Goal: Obtain resource: Download file/media

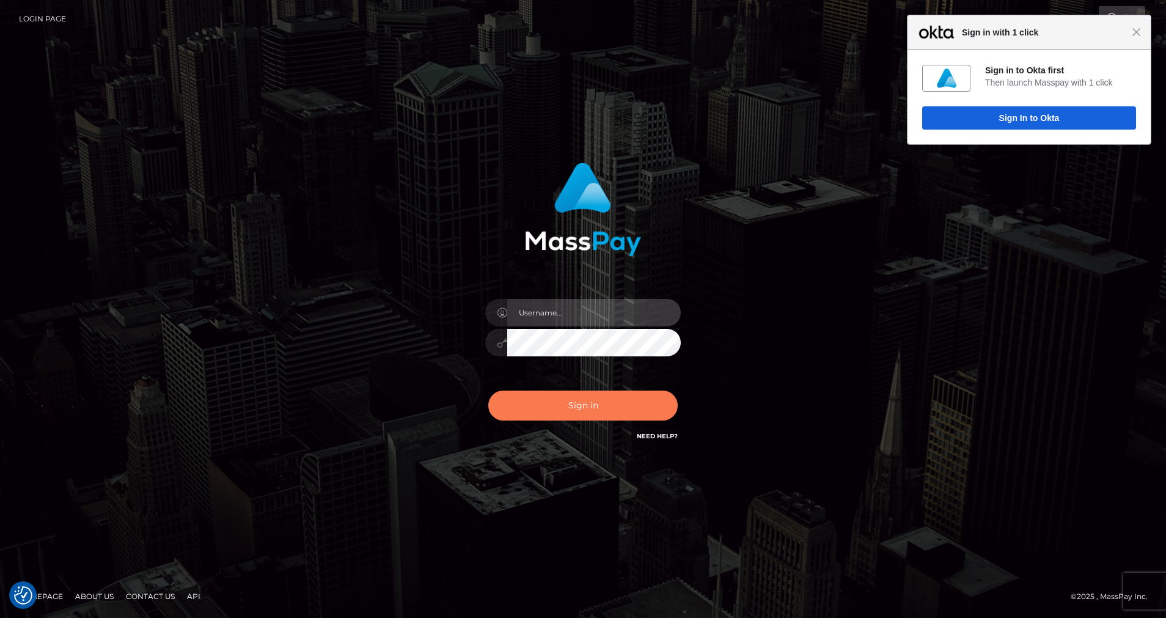
type input "cris.silversocial"
click at [575, 405] on button "Sign in" at bounding box center [582, 406] width 189 height 30
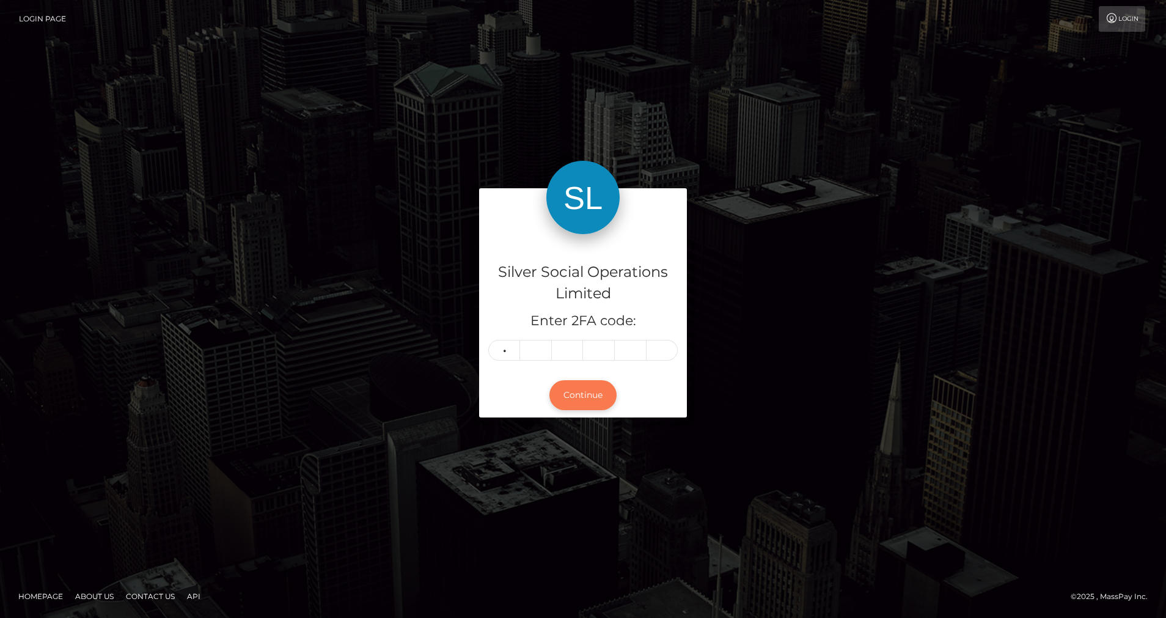
type input "8"
type input "3"
type input "9"
type input "4"
type input "1"
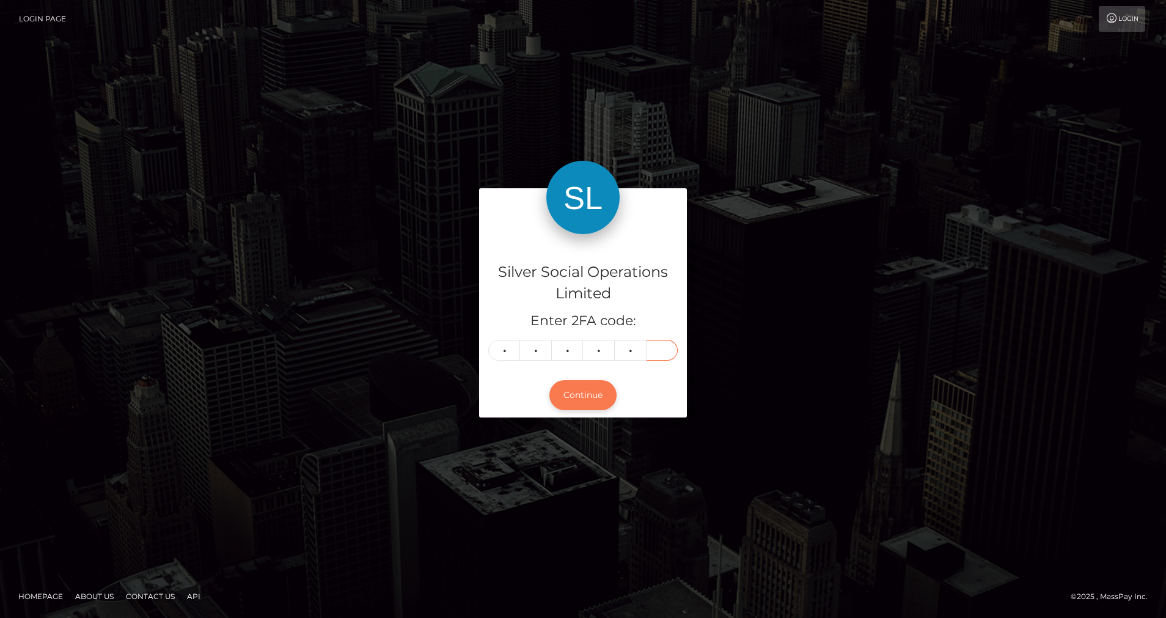
type input "5"
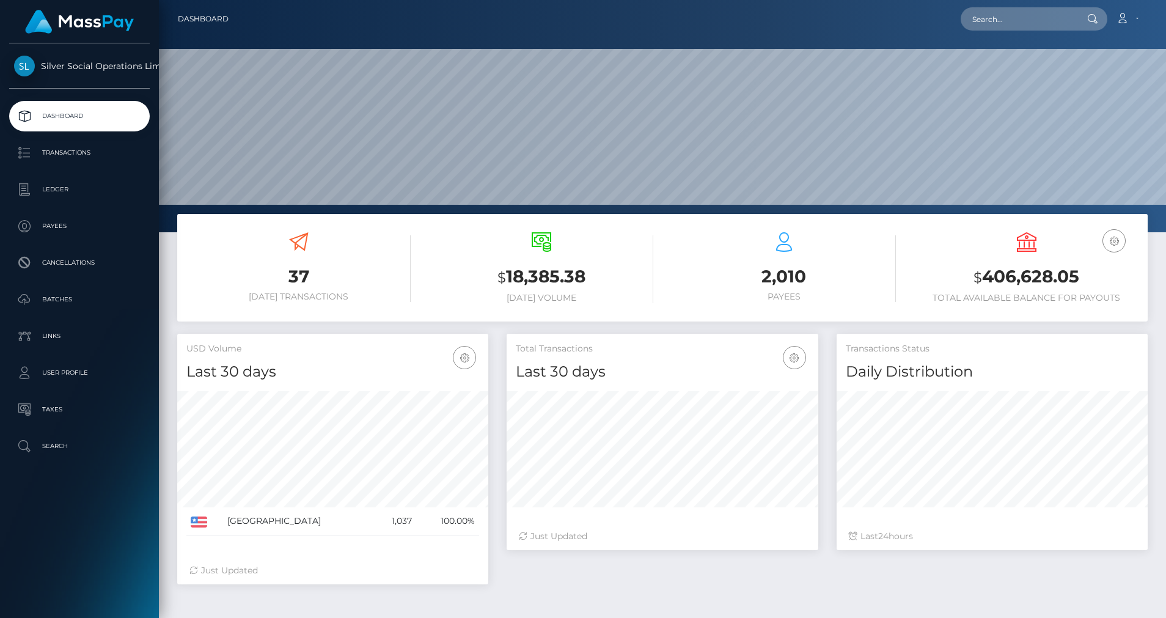
scroll to position [217, 312]
click at [50, 186] on p "Ledger" at bounding box center [79, 189] width 131 height 18
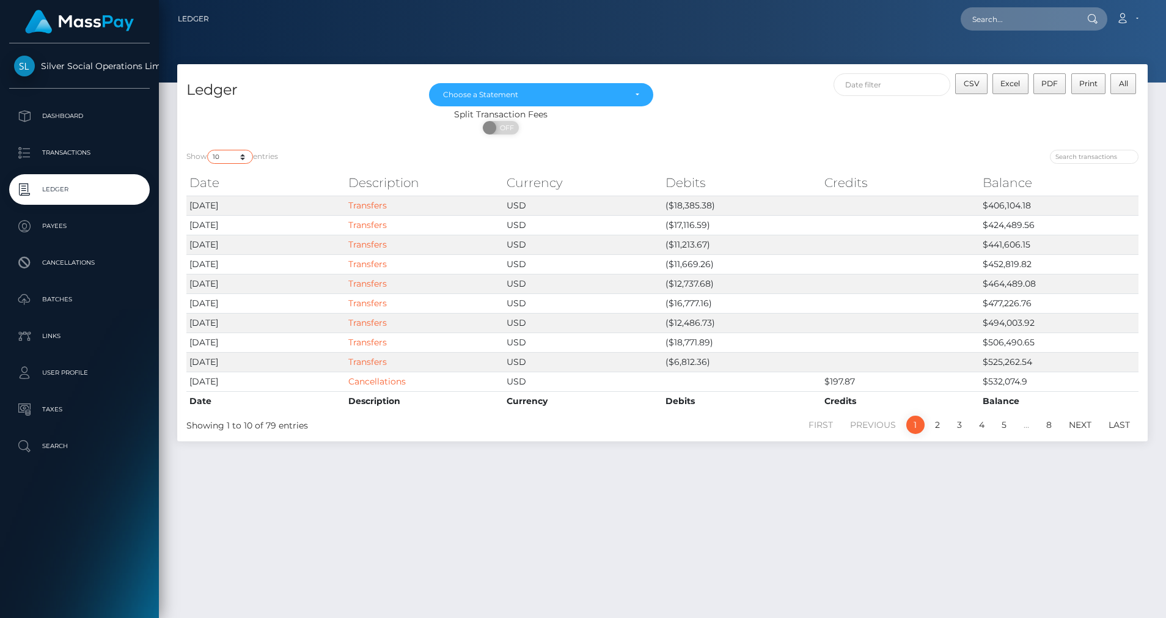
click at [243, 158] on select "10 25 50 100 250" at bounding box center [230, 157] width 46 height 14
select select "50"
click at [208, 150] on select "10 25 50 100 250" at bounding box center [230, 157] width 46 height 14
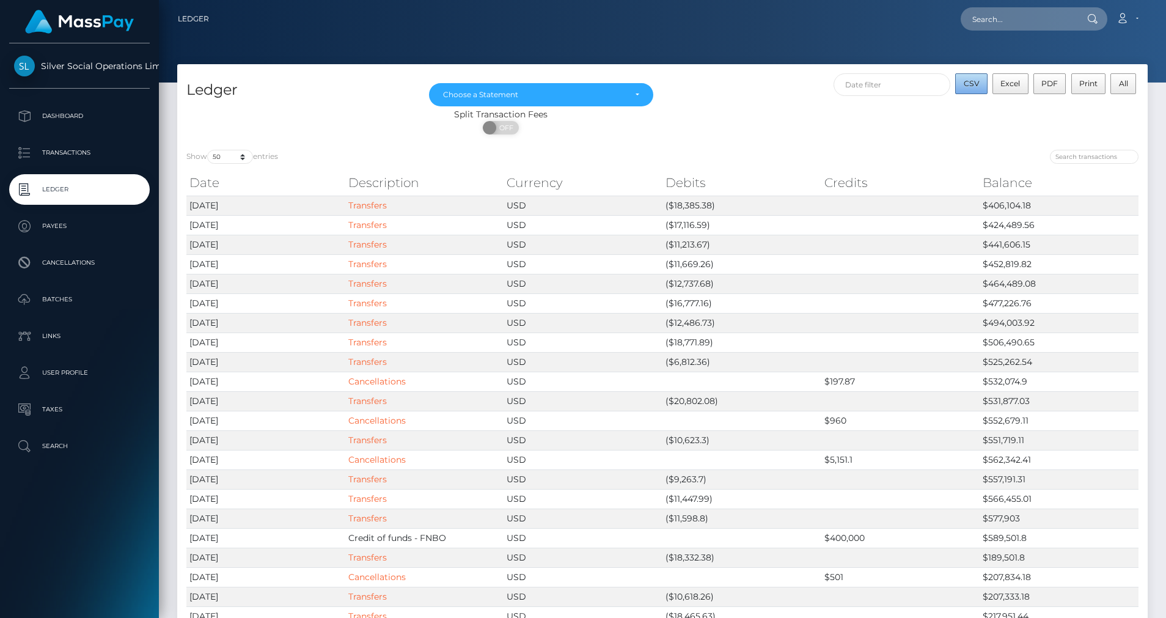
click at [974, 86] on span "CSV" at bounding box center [972, 83] width 16 height 9
click at [568, 101] on div "Choose a Statement" at bounding box center [541, 94] width 224 height 23
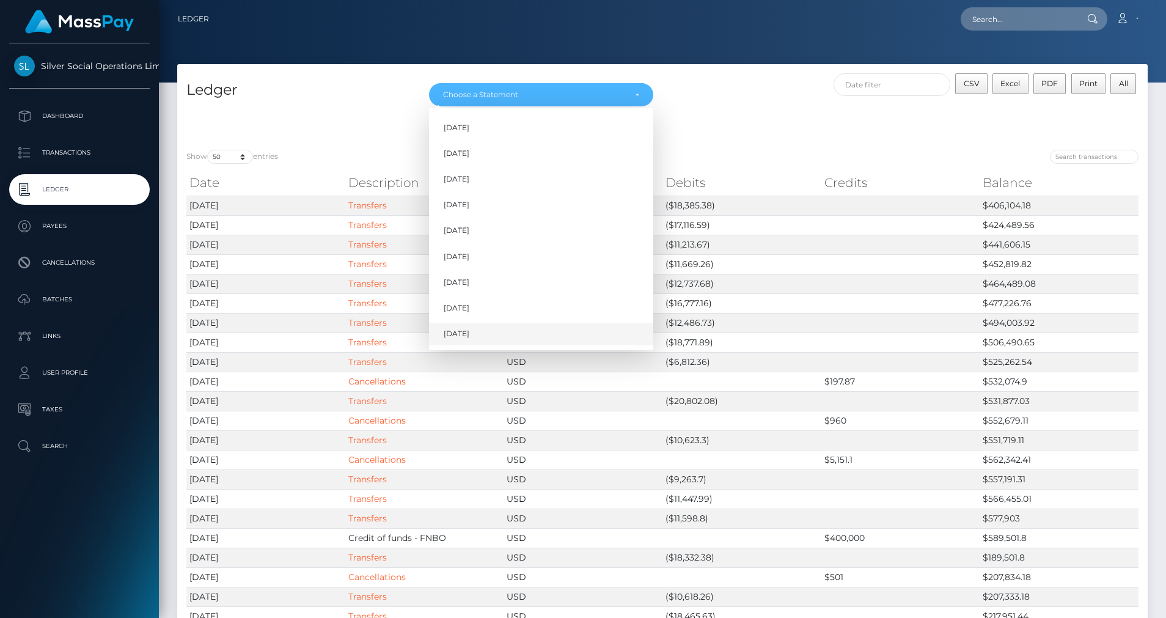
click at [460, 327] on link "Sep 2025" at bounding box center [541, 334] width 224 height 23
select select "Sep 2025"
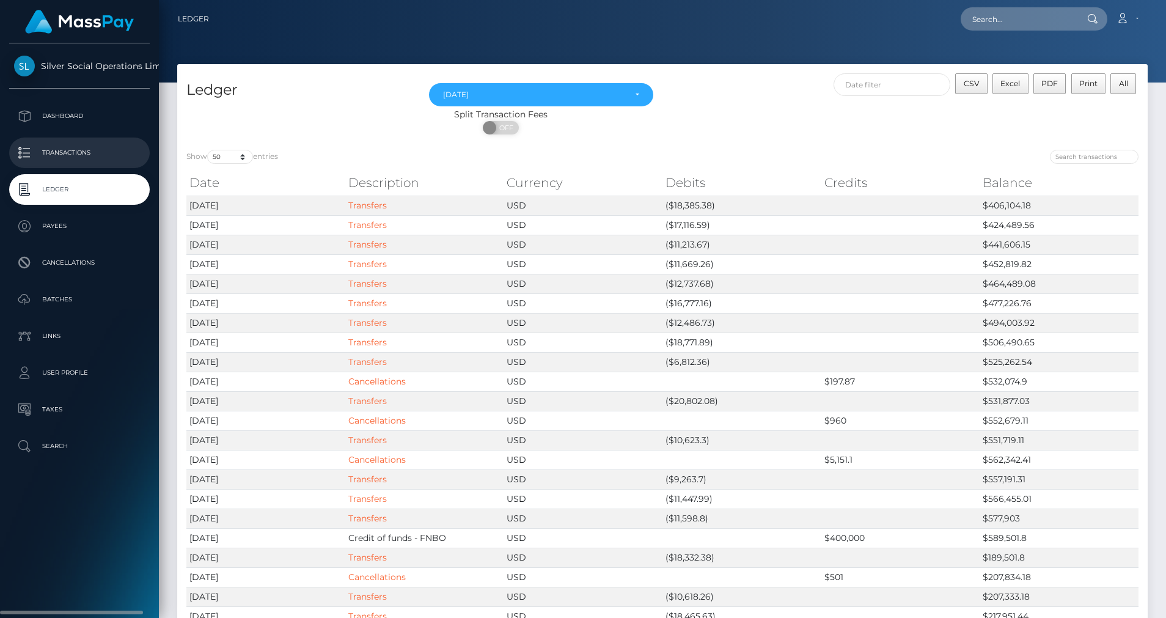
click at [95, 149] on p "Transactions" at bounding box center [79, 153] width 131 height 18
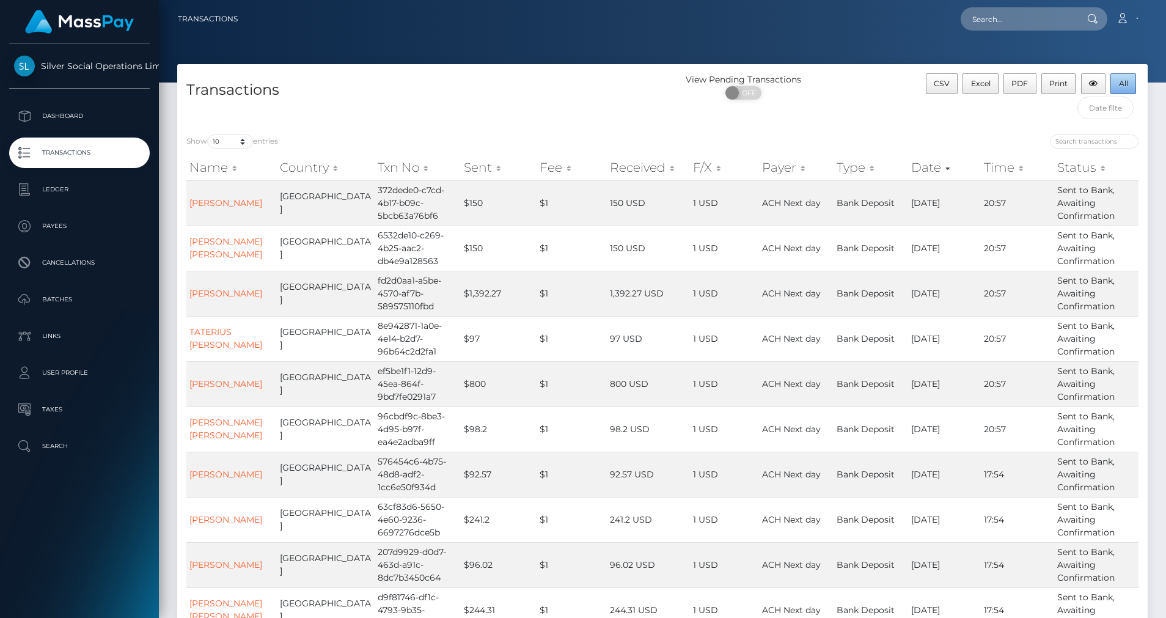
click at [1117, 86] on button "All" at bounding box center [1124, 83] width 26 height 21
